Goal: Task Accomplishment & Management: Manage account settings

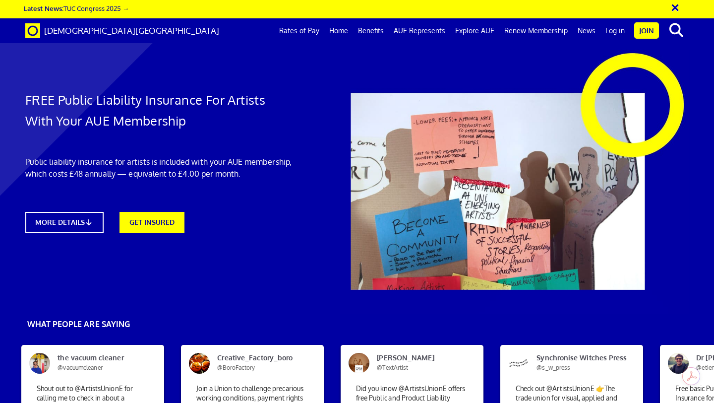
scroll to position [70, 0]
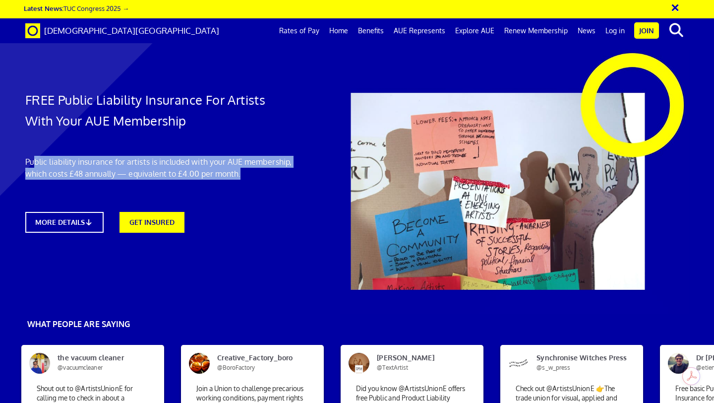
drag, startPoint x: 32, startPoint y: 89, endPoint x: 257, endPoint y: 116, distance: 226.3
click at [265, 120] on div "FREE Public Liability Insurance For Artists With Your AUE Membership Public lia…" at bounding box center [159, 146] width 283 height 193
click at [376, 31] on link "Benefits" at bounding box center [371, 30] width 36 height 25
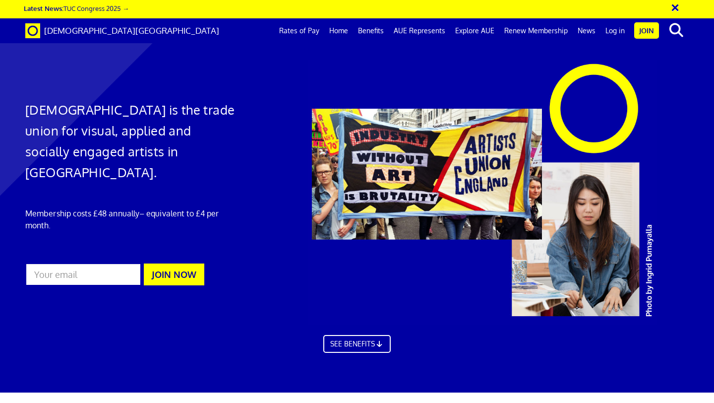
scroll to position [568, 0]
drag, startPoint x: 351, startPoint y: 90, endPoint x: 378, endPoint y: 121, distance: 40.7
drag, startPoint x: 353, startPoint y: 98, endPoint x: 372, endPoint y: 121, distance: 30.3
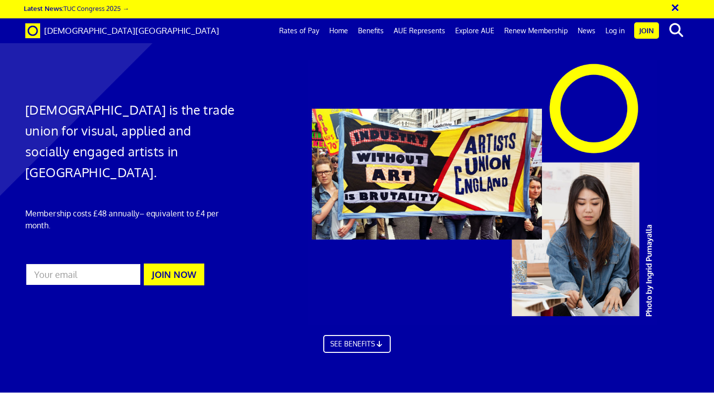
drag, startPoint x: 356, startPoint y: 97, endPoint x: 495, endPoint y: 181, distance: 162.0
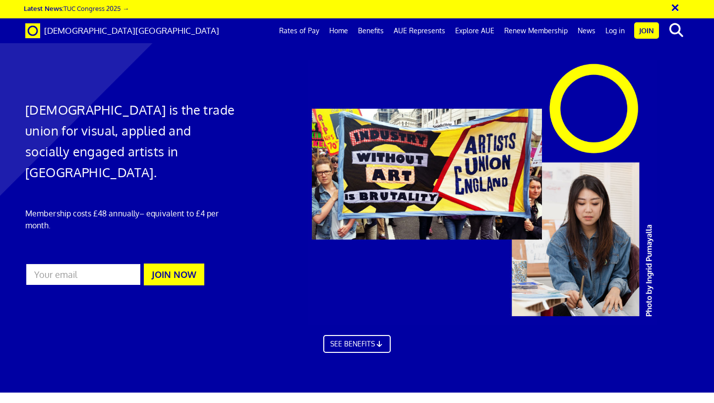
drag, startPoint x: 350, startPoint y: 198, endPoint x: 392, endPoint y: 229, distance: 52.2
click at [423, 32] on link "AUE Represents" at bounding box center [420, 30] width 62 height 25
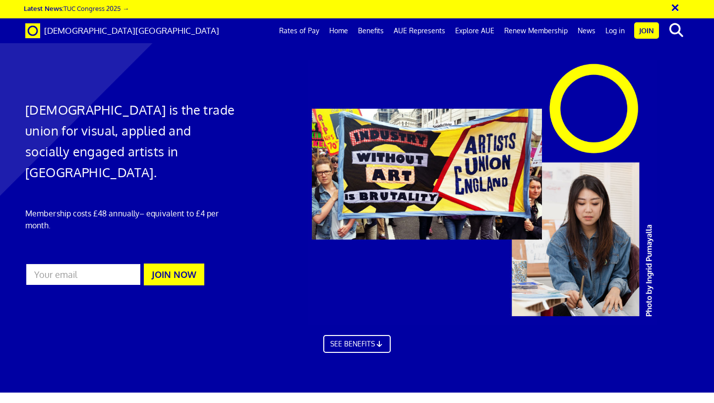
scroll to position [911, 0]
click at [530, 31] on link "Renew Membership" at bounding box center [535, 30] width 73 height 25
